Goal: Find specific page/section: Find specific page/section

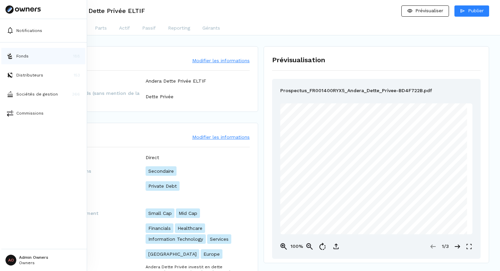
click at [18, 53] on p "Fonds" at bounding box center [22, 56] width 12 height 6
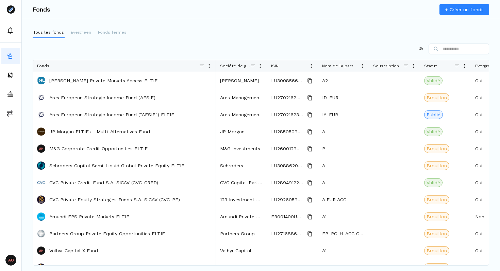
click at [224, 38] on div "Tous les fonds Evergreen Fonds fermés Drag here to set row groups Drag here to …" at bounding box center [261, 138] width 479 height 222
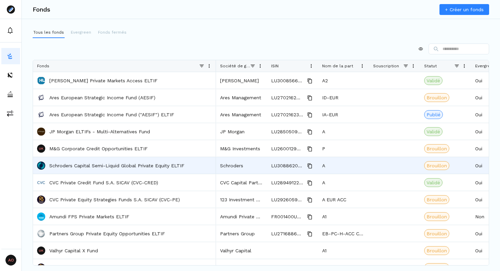
click at [334, 168] on div "A" at bounding box center [343, 165] width 51 height 17
click at [341, 164] on div "A" at bounding box center [343, 165] width 51 height 17
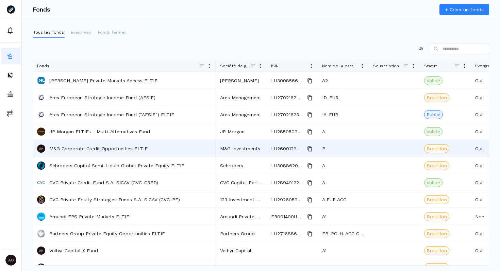
click at [329, 147] on div "P" at bounding box center [343, 148] width 51 height 17
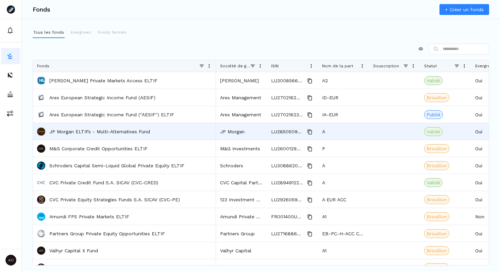
click at [330, 133] on div "A" at bounding box center [343, 131] width 51 height 17
drag, startPoint x: 346, startPoint y: 135, endPoint x: 274, endPoint y: 131, distance: 71.6
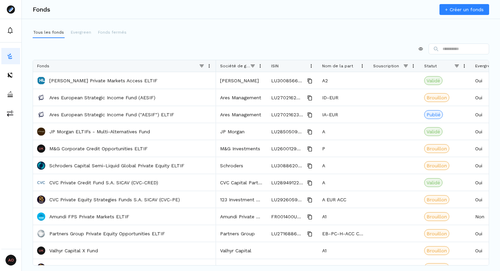
click at [293, 31] on div "Tous les fonds Evergreen Fonds fermés" at bounding box center [261, 32] width 457 height 11
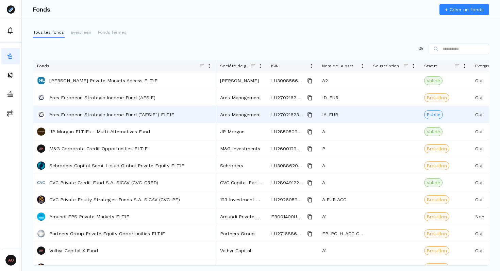
drag, startPoint x: 322, startPoint y: 80, endPoint x: 342, endPoint y: 117, distance: 42.2
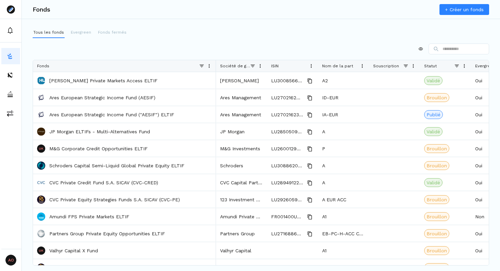
click at [307, 18] on div "Fonds + Créer un fonds" at bounding box center [261, 9] width 479 height 19
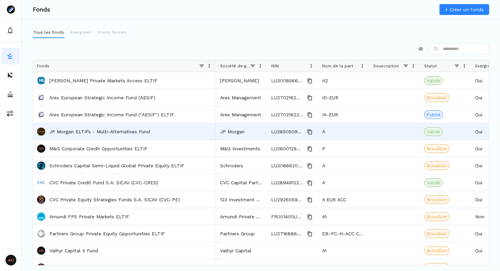
scroll to position [0, 221]
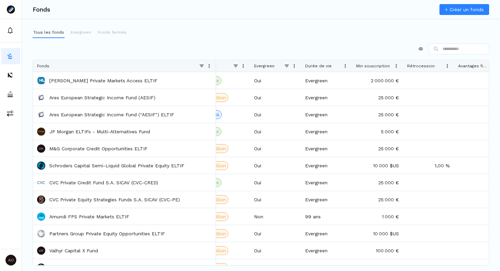
click at [182, 47] on div at bounding box center [261, 49] width 457 height 11
click at [79, 34] on p "Evergreen" at bounding box center [81, 32] width 20 height 6
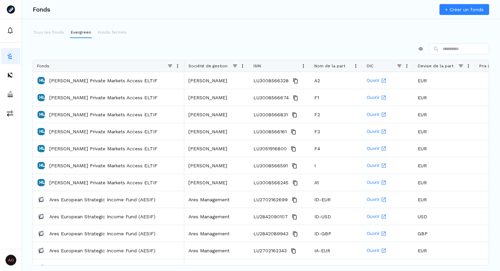
click at [107, 36] on button "Fonds fermés" at bounding box center [112, 32] width 30 height 11
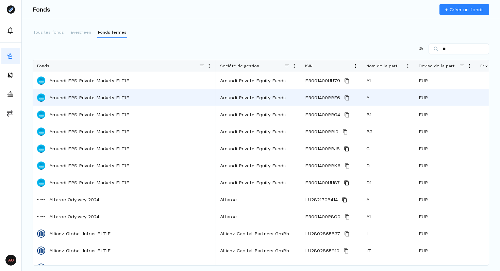
type input "*"
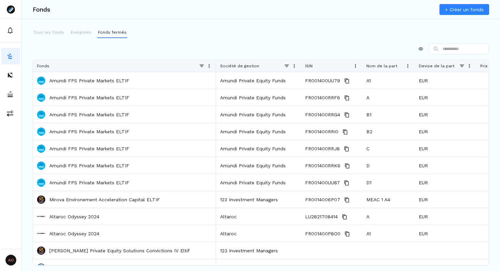
click at [416, 46] on div at bounding box center [261, 49] width 457 height 11
click at [416, 53] on div at bounding box center [261, 49] width 457 height 11
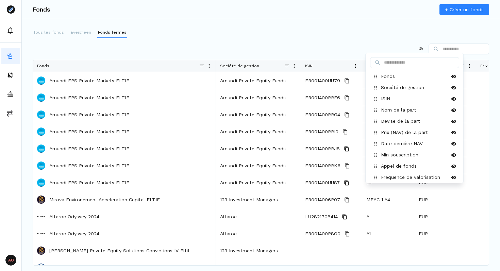
click at [416, 48] on html "AO Admin Owners Owners Fonds + Créer un fonds Tous les fonds Evergreen Fonds fe…" at bounding box center [250, 135] width 500 height 271
click at [323, 42] on html "AO Admin Owners Owners Fonds + Créer un fonds Tous les fonds Evergreen Fonds fe…" at bounding box center [250, 135] width 500 height 271
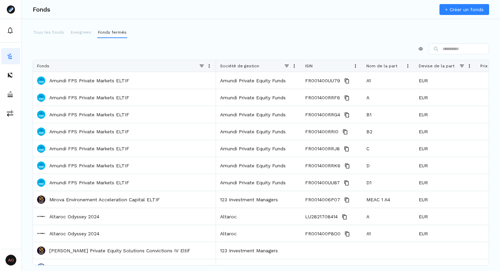
click at [288, 65] on span at bounding box center [286, 65] width 5 height 5
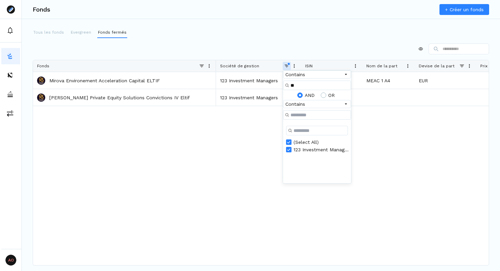
type input "*"
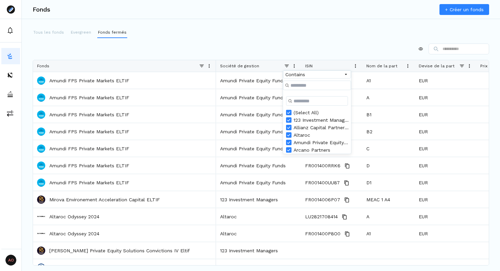
click at [256, 45] on div at bounding box center [261, 49] width 457 height 11
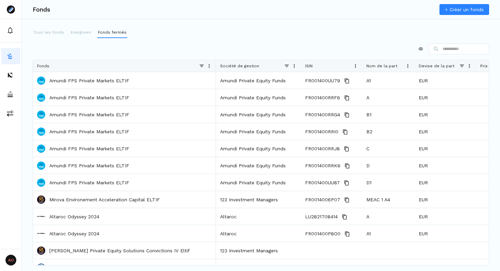
click at [462, 66] on span at bounding box center [461, 65] width 5 height 5
click at [352, 38] on div "Tous les fonds Evergreen Fonds fermés Press ALT DOWN to open column menu. Press…" at bounding box center [261, 138] width 479 height 222
click at [81, 34] on p "Evergreen" at bounding box center [81, 32] width 20 height 6
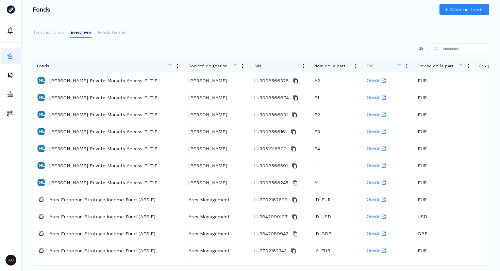
click at [460, 66] on span at bounding box center [460, 65] width 5 height 5
click at [450, 88] on div "(Select All)" at bounding box center [458, 89] width 55 height 5
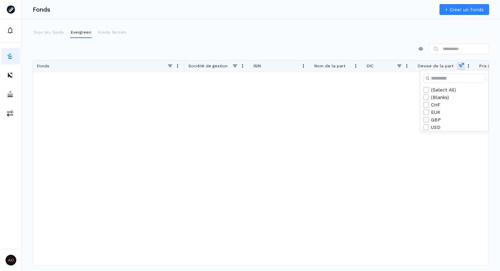
click at [433, 112] on div "EUR" at bounding box center [458, 112] width 55 height 5
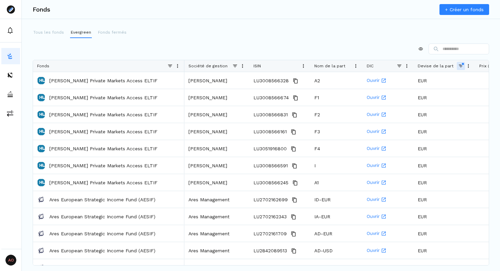
click at [324, 50] on div at bounding box center [261, 49] width 457 height 11
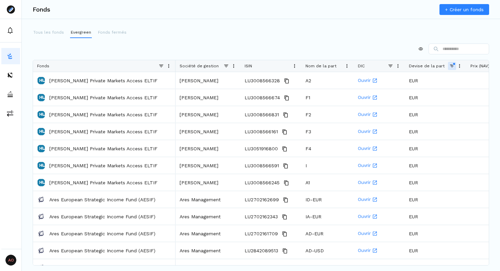
drag, startPoint x: 183, startPoint y: 66, endPoint x: 145, endPoint y: 67, distance: 38.1
click at [174, 67] on div at bounding box center [175, 66] width 3 height 12
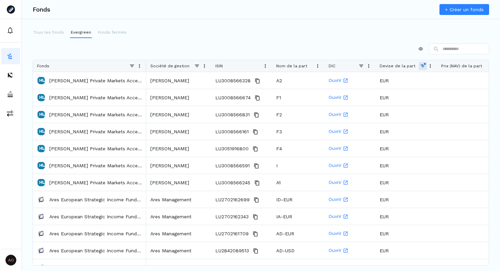
click at [194, 42] on div "Tous les fonds Evergreen Fonds fermés Press ALT DOWN to open column menu. Press…" at bounding box center [261, 138] width 479 height 222
click at [423, 66] on span at bounding box center [422, 65] width 5 height 5
click at [450, 92] on div "(Select All)" at bounding box center [457, 89] width 55 height 5
click at [293, 34] on div "Tous les fonds Evergreen Fonds fermés" at bounding box center [261, 32] width 457 height 11
click at [192, 54] on div "Column Filtered. Press ALT DOWN to open column menu. Press CTRL ENTER to open f…" at bounding box center [261, 147] width 457 height 206
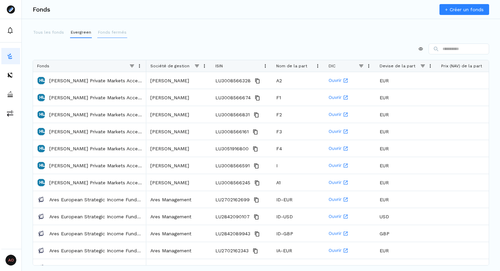
click at [108, 36] on button "Fonds fermés" at bounding box center [112, 32] width 30 height 11
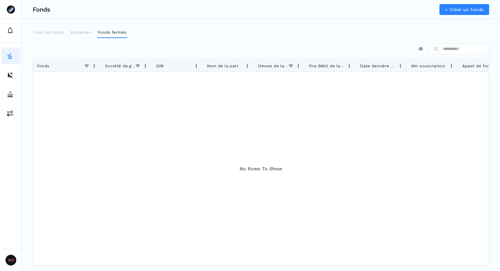
click at [48, 34] on p "Tous les fonds" at bounding box center [48, 32] width 31 height 6
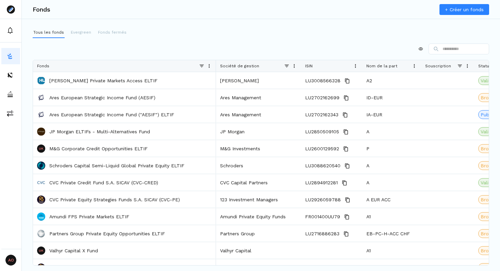
click at [170, 52] on div at bounding box center [261, 49] width 457 height 11
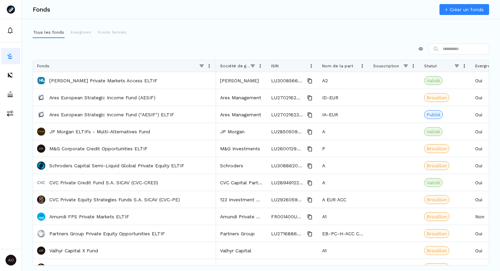
click at [259, 43] on div "Tous les fonds Evergreen Fonds fermés Drag here to set row groups Drag here to …" at bounding box center [261, 138] width 479 height 222
